Goal: Navigation & Orientation: Find specific page/section

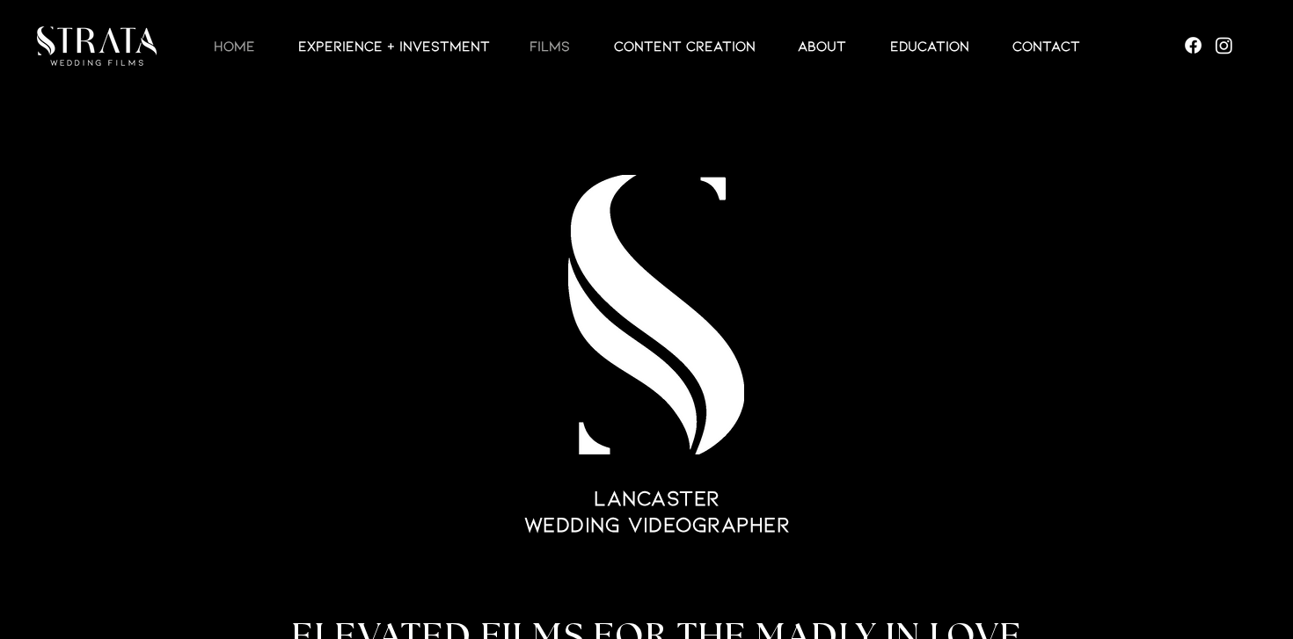
click at [548, 49] on p "Films" at bounding box center [550, 45] width 58 height 21
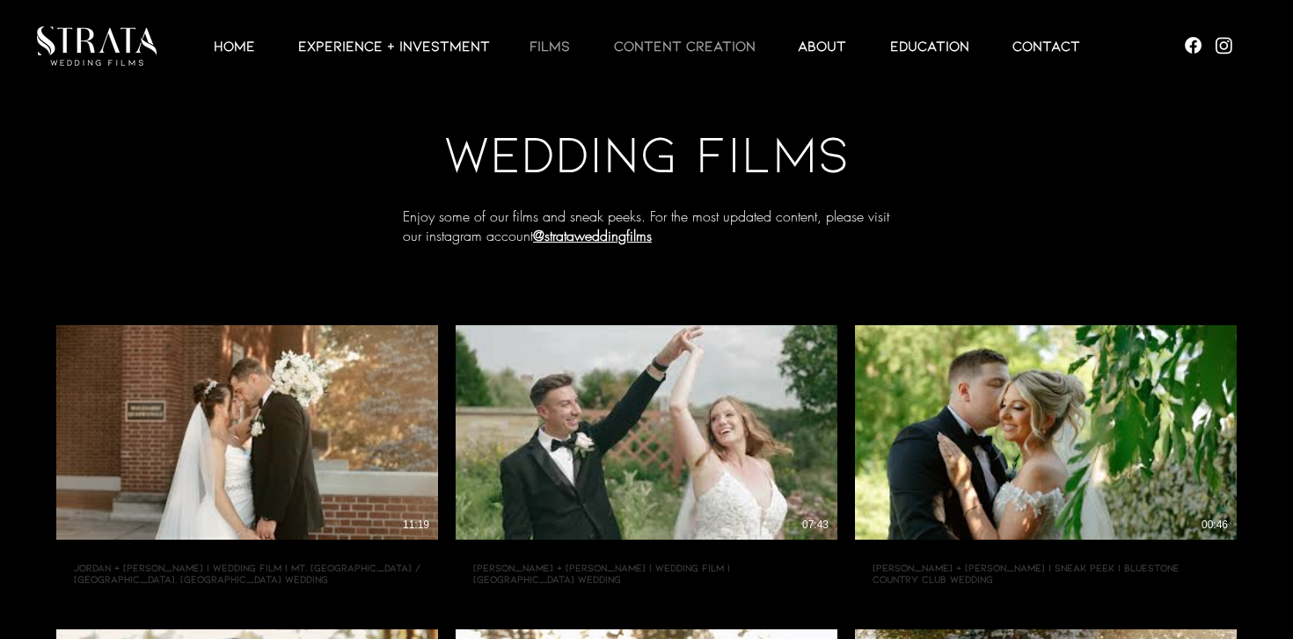
click at [697, 36] on p "CONTENT CREATION" at bounding box center [684, 45] width 159 height 21
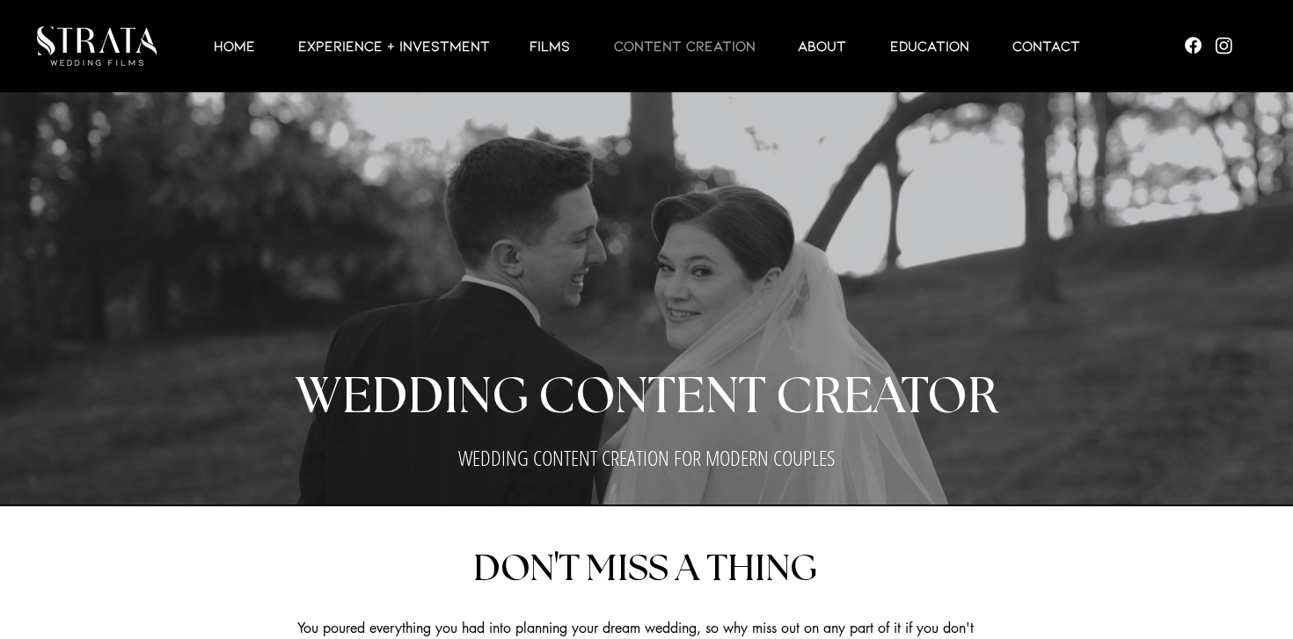
click at [687, 46] on p "CONTENT CREATION" at bounding box center [684, 45] width 159 height 21
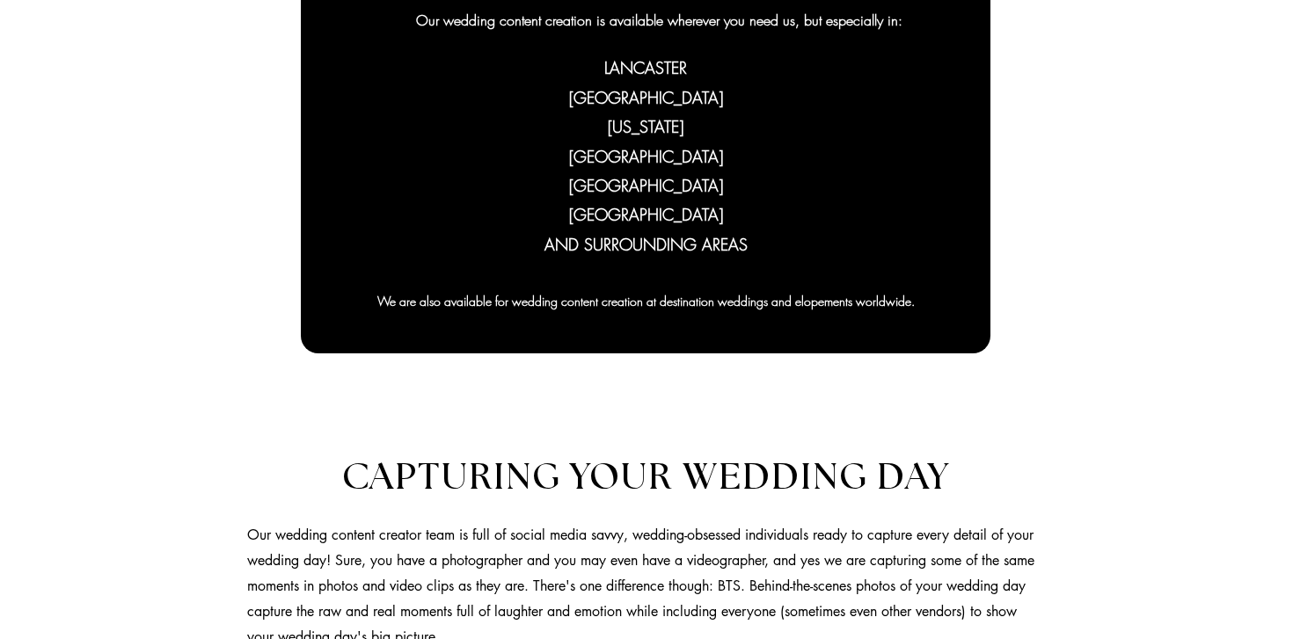
scroll to position [1065, 0]
